Goal: Transaction & Acquisition: Subscribe to service/newsletter

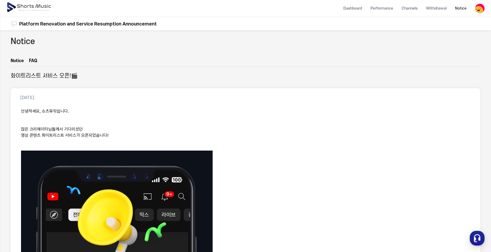
click at [35, 6] on img at bounding box center [29, 7] width 46 height 15
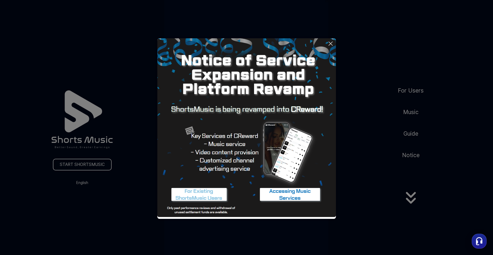
click at [329, 41] on icon at bounding box center [331, 43] width 6 height 6
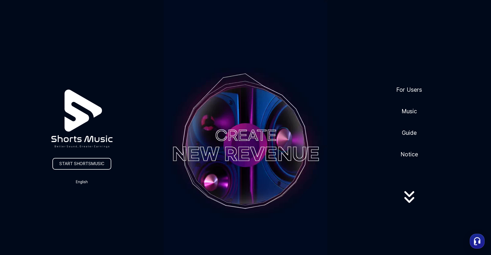
click at [194, 153] on video at bounding box center [246, 145] width 164 height 291
drag, startPoint x: 233, startPoint y: 171, endPoint x: 164, endPoint y: 187, distance: 70.6
click at [233, 171] on video at bounding box center [246, 145] width 164 height 291
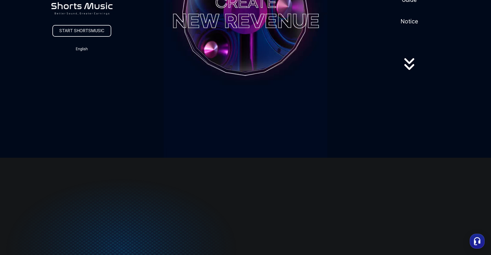
scroll to position [53, 0]
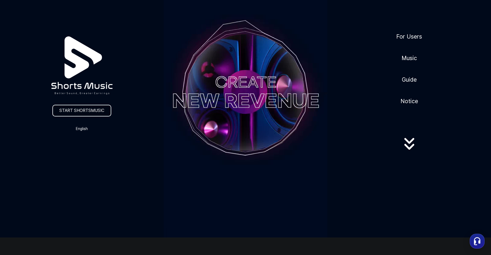
click at [98, 112] on link "START SHORTSMUSIC" at bounding box center [81, 111] width 59 height 12
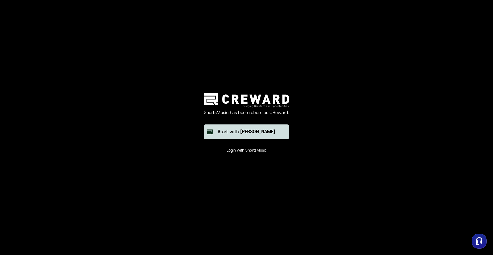
click at [257, 129] on div "Start with [PERSON_NAME]" at bounding box center [246, 132] width 57 height 6
